Goal: Information Seeking & Learning: Compare options

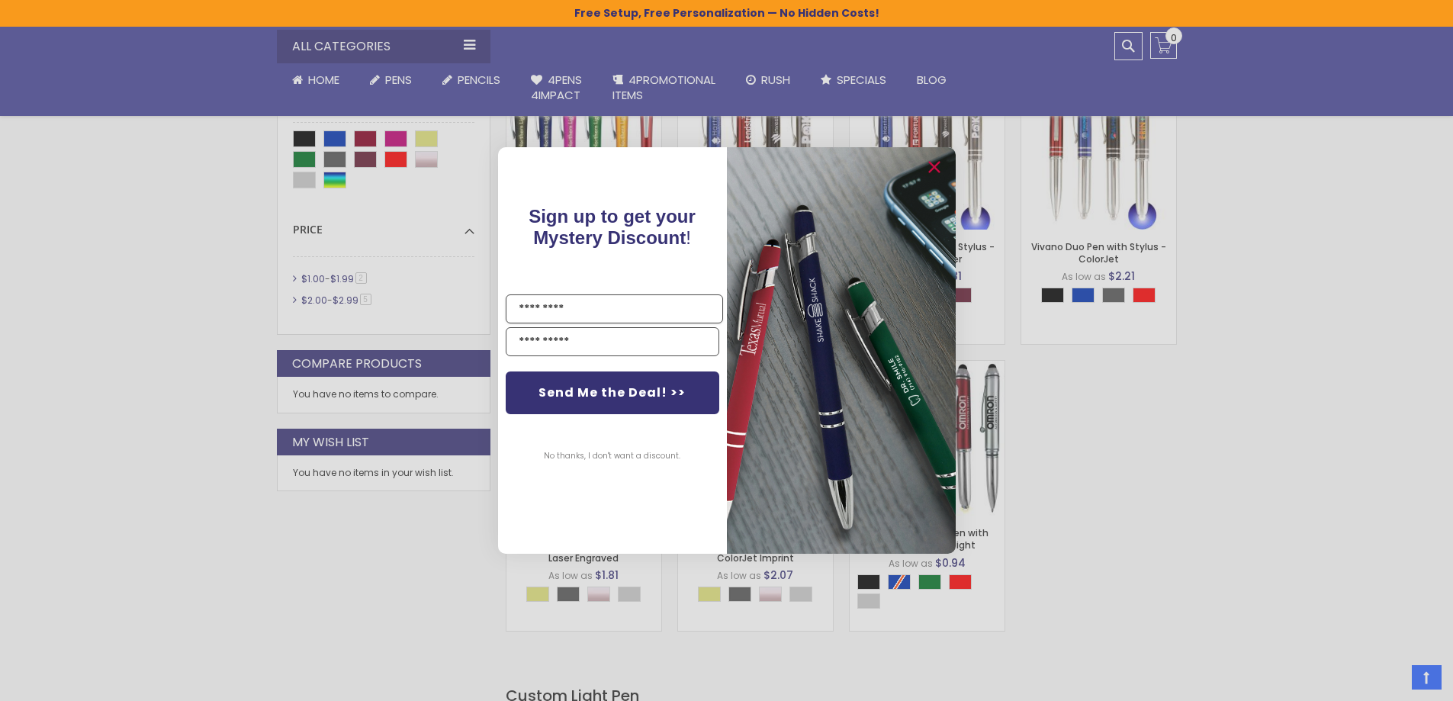
scroll to position [458, 0]
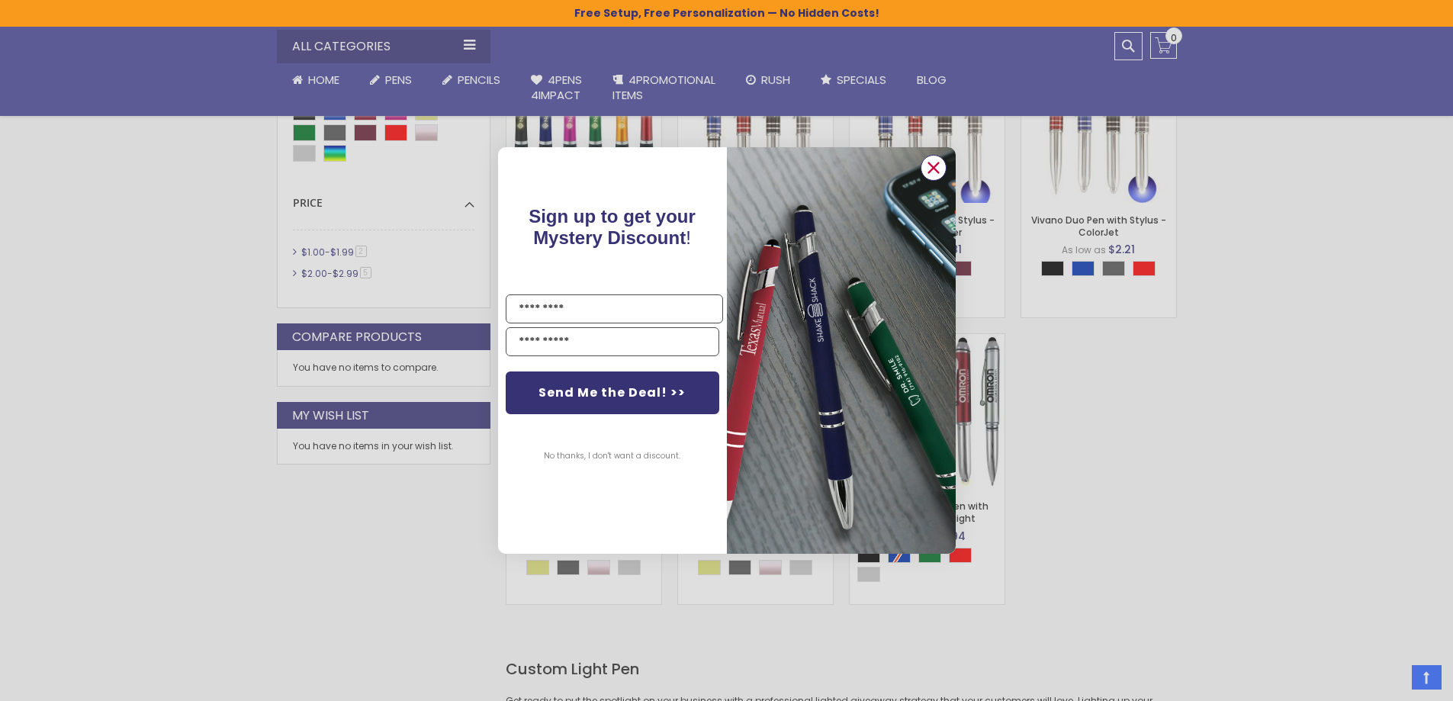
click at [933, 160] on circle "Close dialog" at bounding box center [932, 167] width 23 height 23
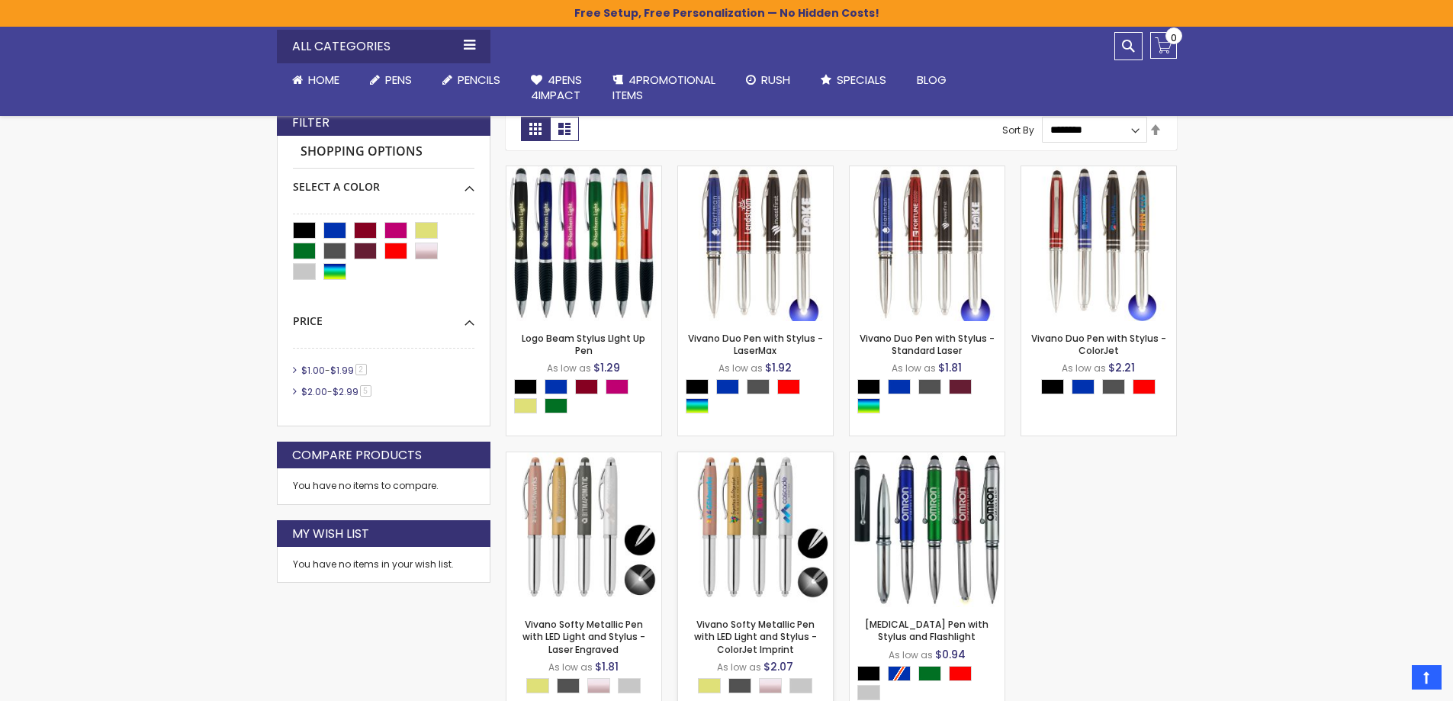
scroll to position [305, 0]
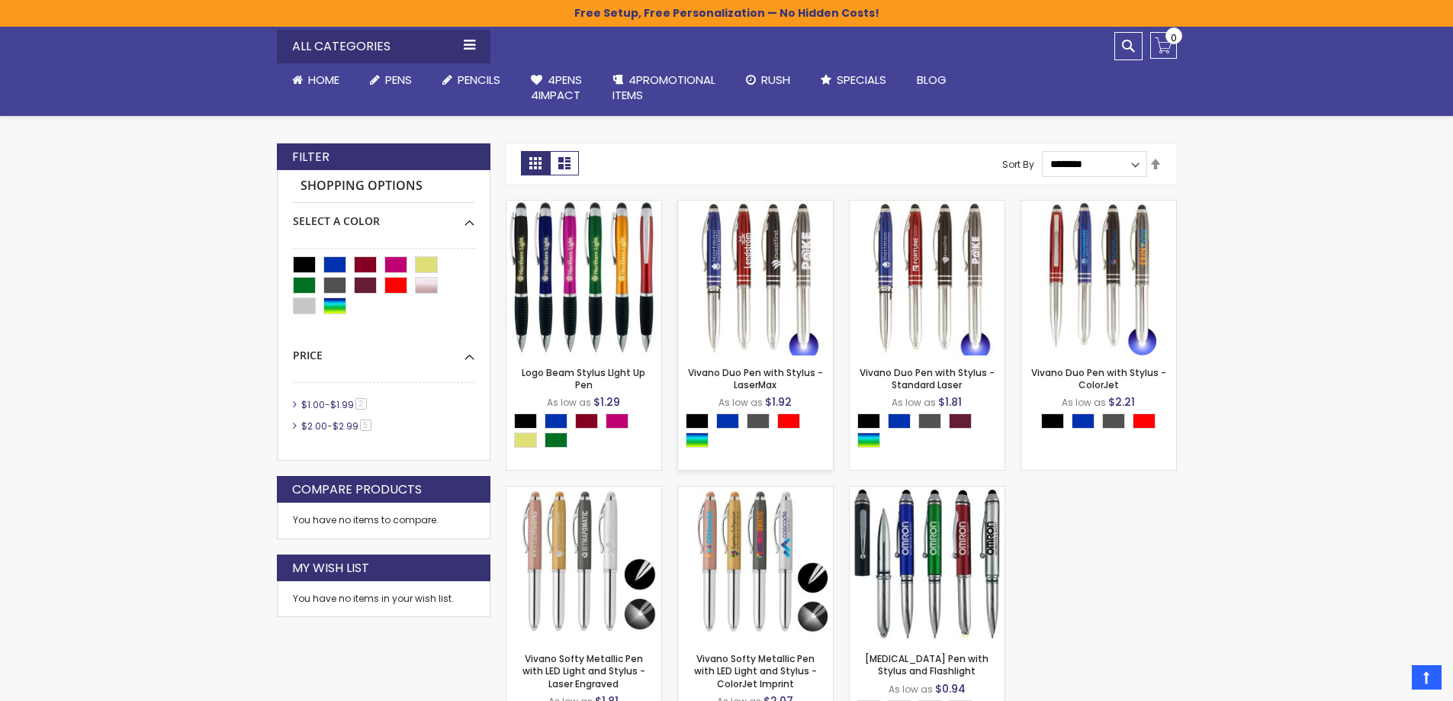
drag, startPoint x: 784, startPoint y: 337, endPoint x: 737, endPoint y: 310, distance: 54.0
click at [737, 310] on img at bounding box center [755, 278] width 155 height 155
click at [618, 372] on link "Logo Beam Stylus LIght Up Pen" at bounding box center [584, 378] width 124 height 25
click at [746, 638] on img at bounding box center [755, 563] width 155 height 155
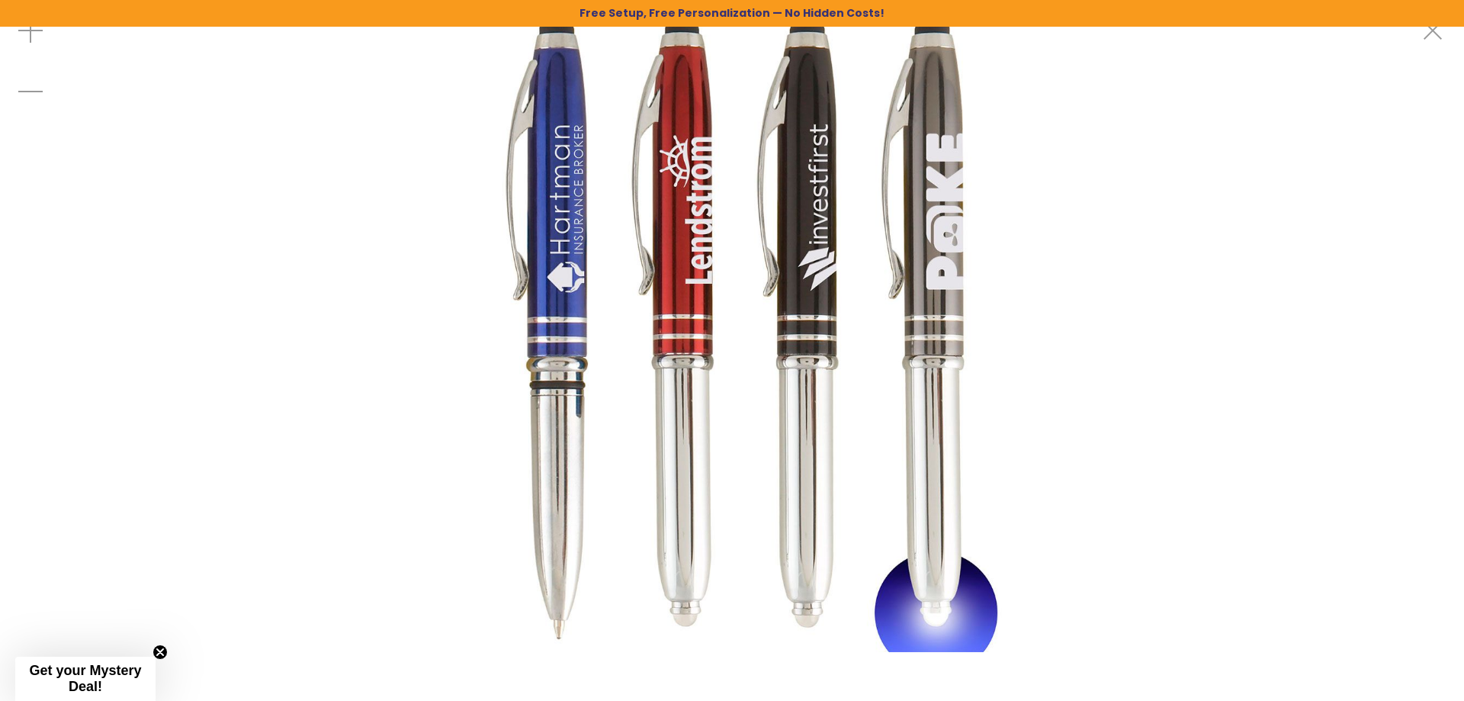
click at [644, 517] on img at bounding box center [732, 326] width 652 height 652
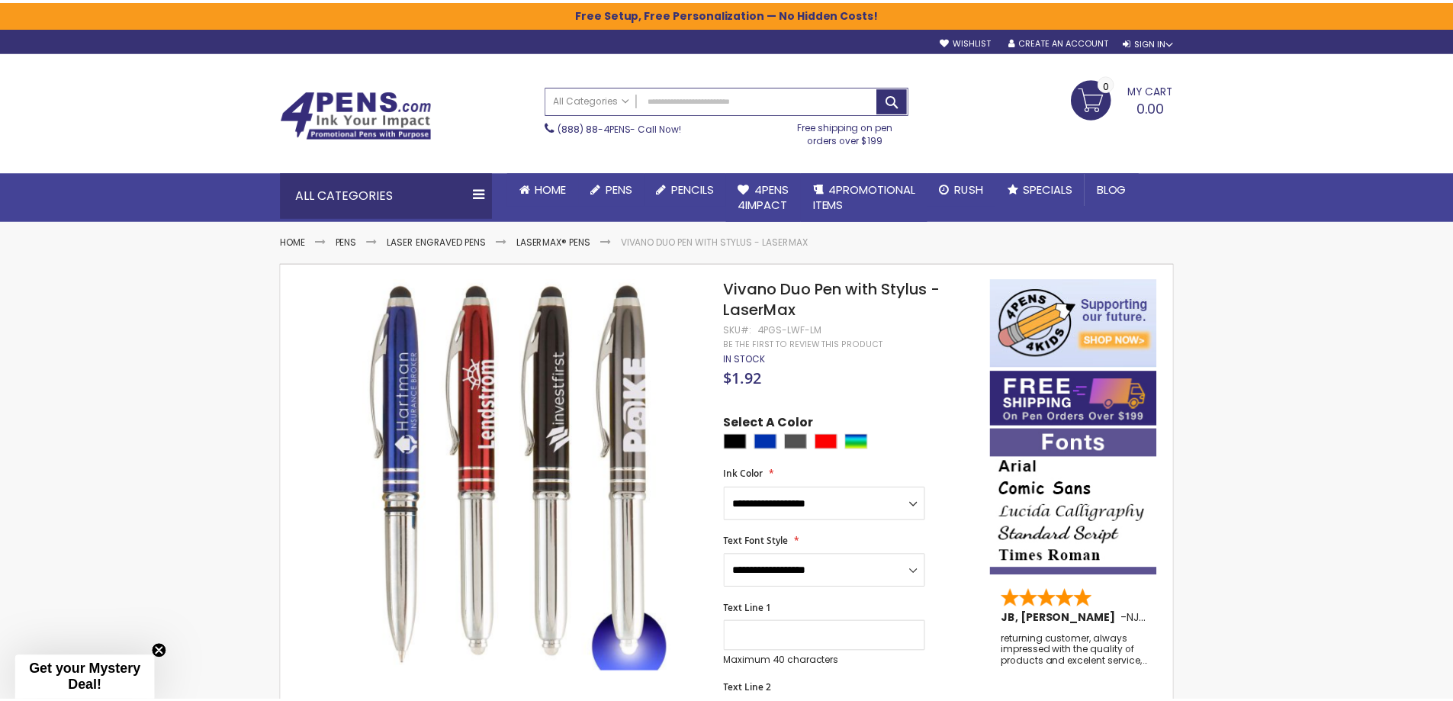
scroll to position [153, 0]
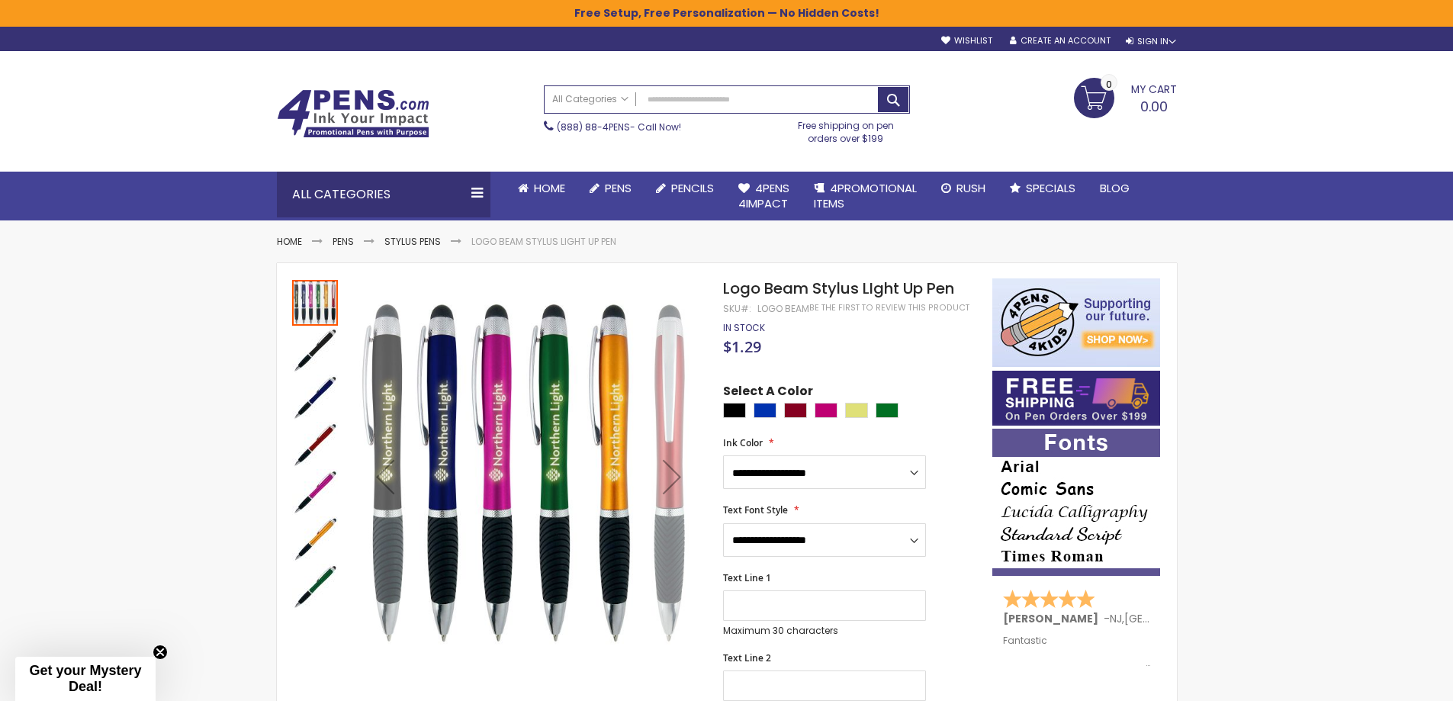
click at [675, 477] on div "Next" at bounding box center [671, 476] width 61 height 61
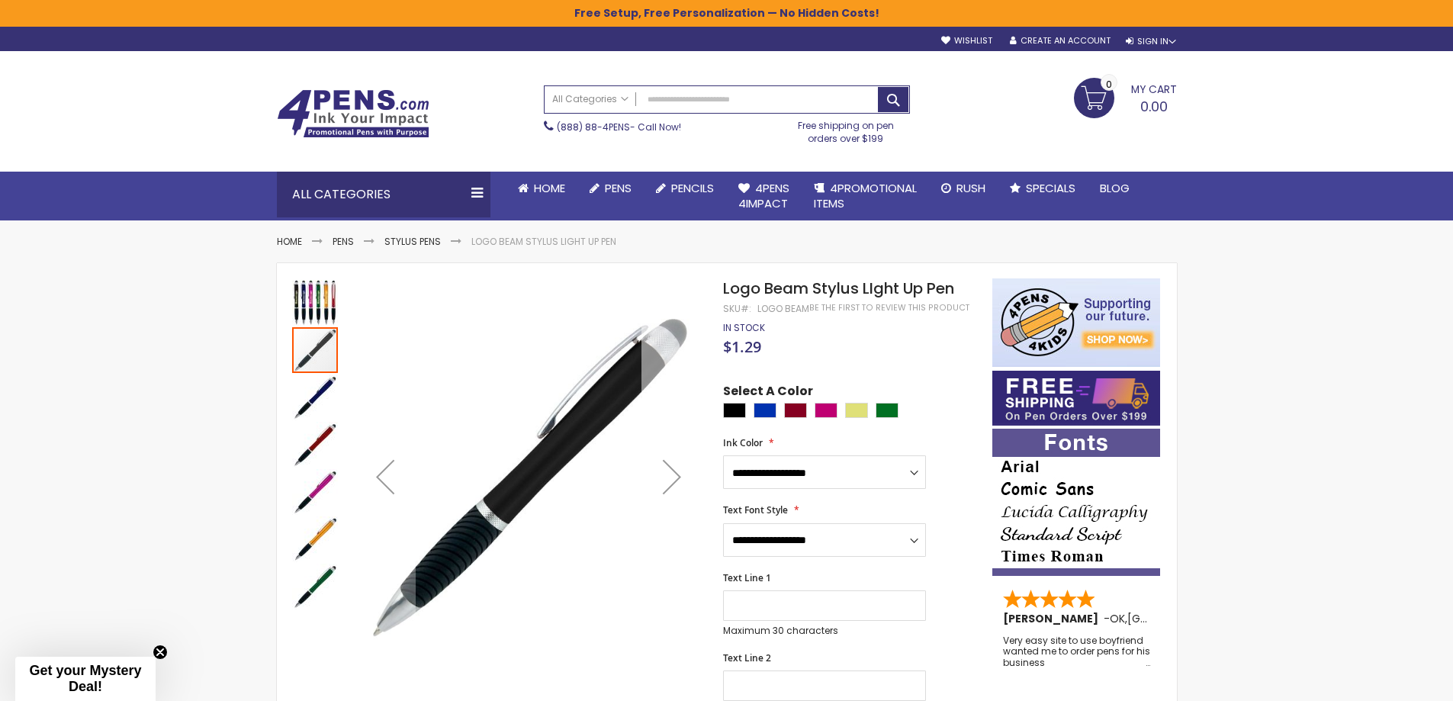
click at [675, 477] on div "Next" at bounding box center [671, 476] width 61 height 61
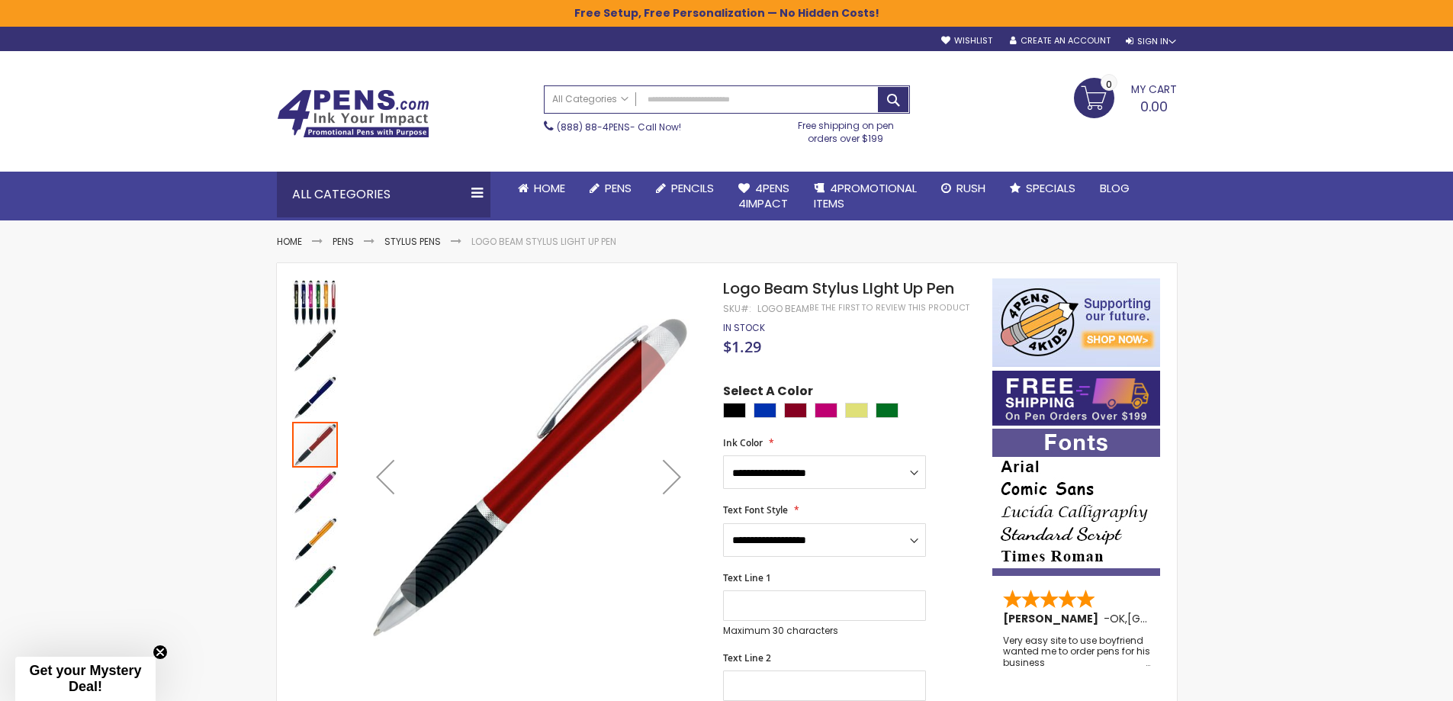
click at [675, 477] on div "Next" at bounding box center [671, 476] width 61 height 61
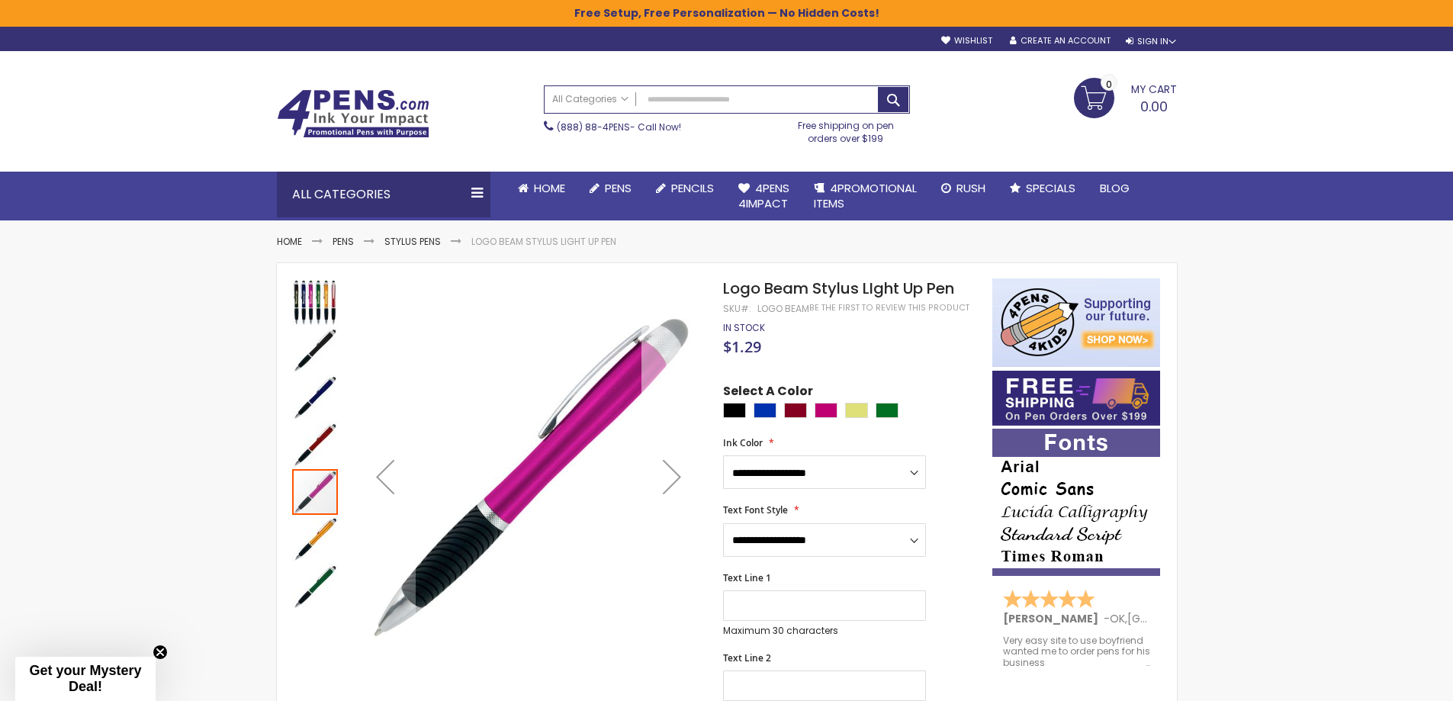
click at [675, 477] on div "Next" at bounding box center [671, 476] width 61 height 61
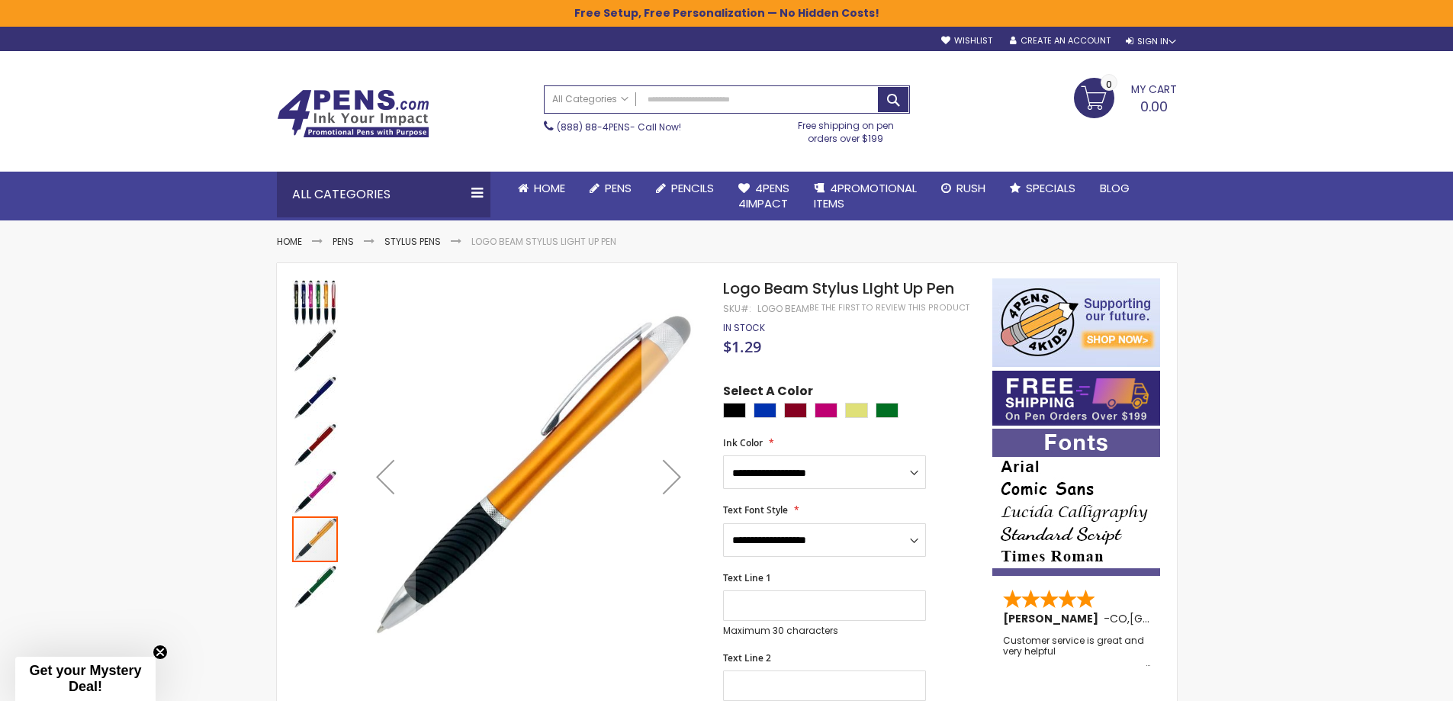
click at [675, 477] on div "Next" at bounding box center [671, 476] width 61 height 61
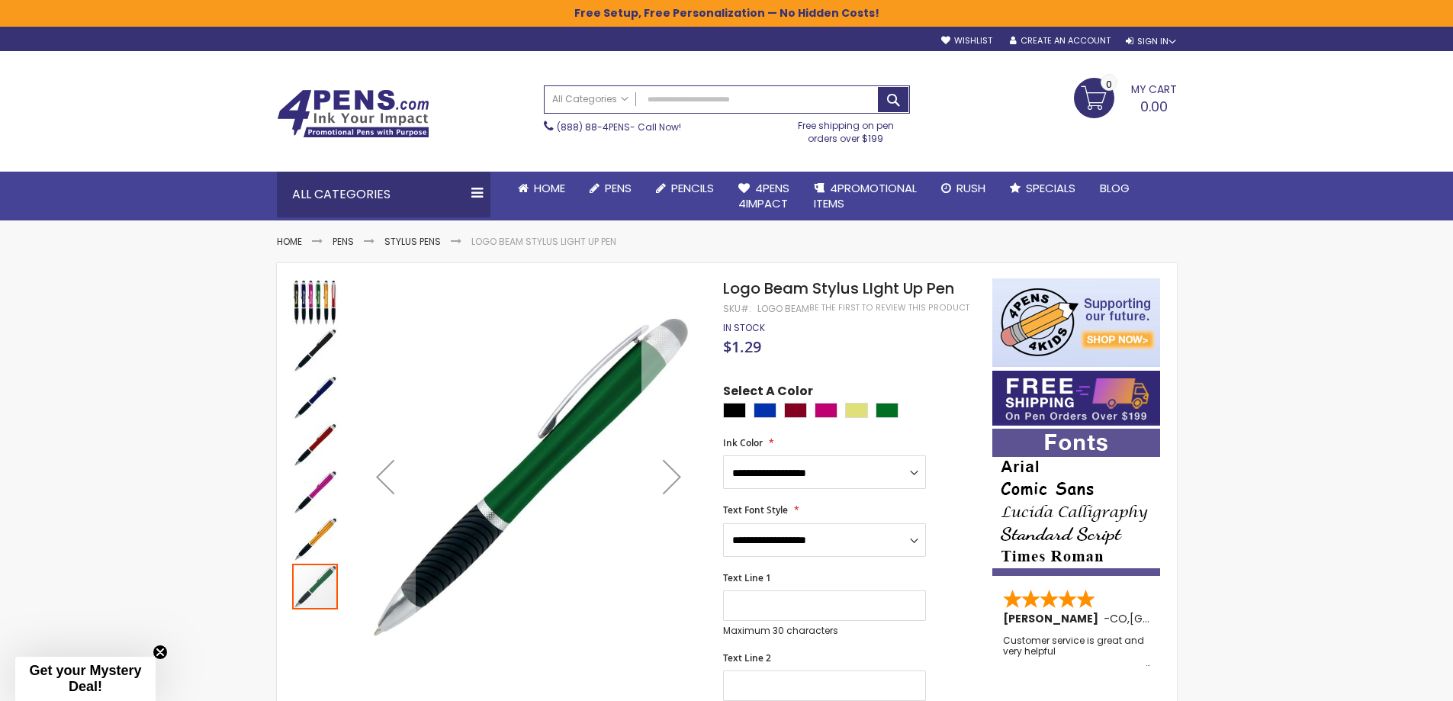
click at [675, 477] on div "Next" at bounding box center [671, 476] width 61 height 61
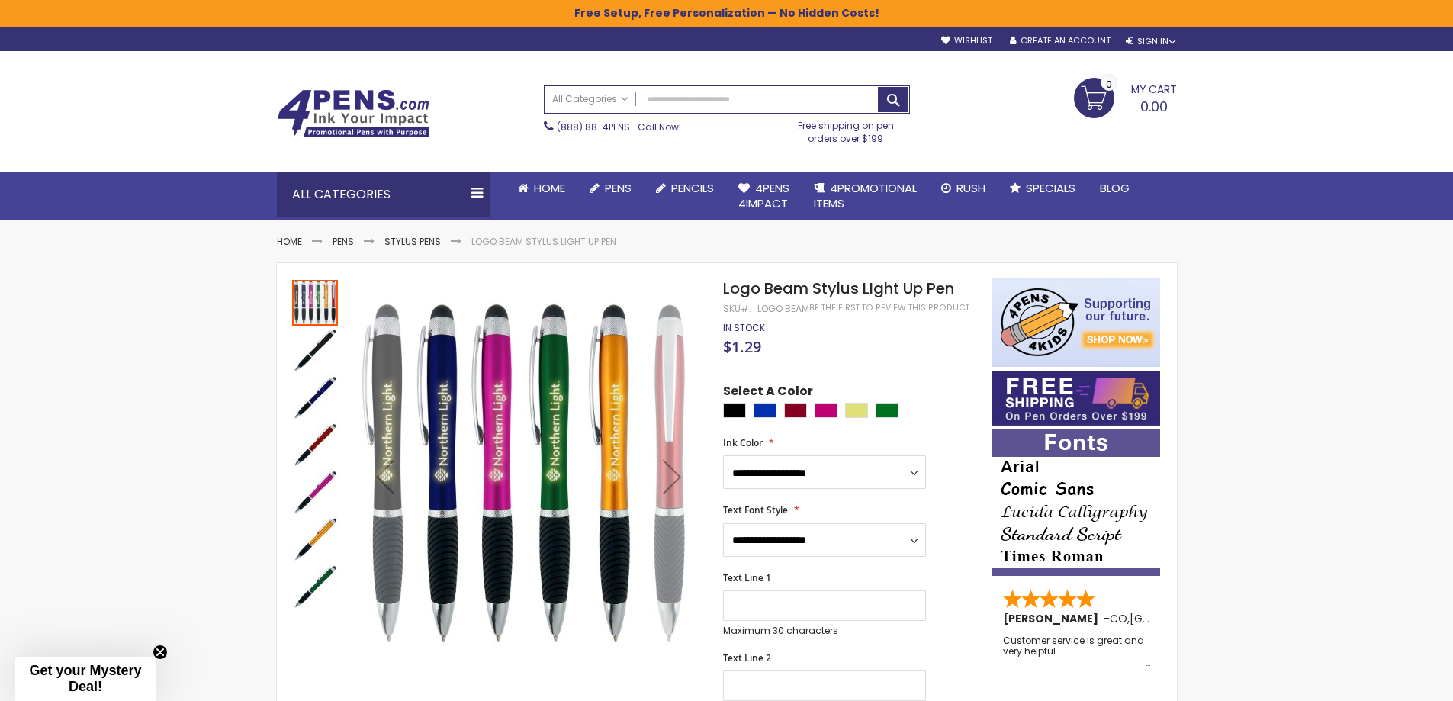
click at [675, 477] on div "Next" at bounding box center [671, 476] width 61 height 61
